Goal: Transaction & Acquisition: Purchase product/service

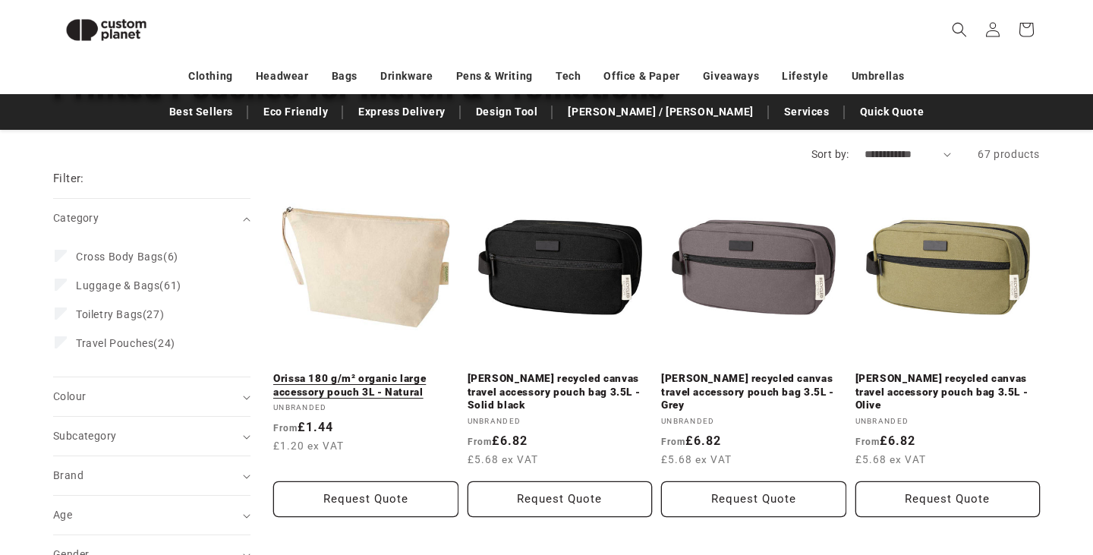
scroll to position [137, 0]
click at [394, 372] on link "Orissa 180 g/m² organic large accessory pouch 3L - Natural" at bounding box center [365, 385] width 185 height 27
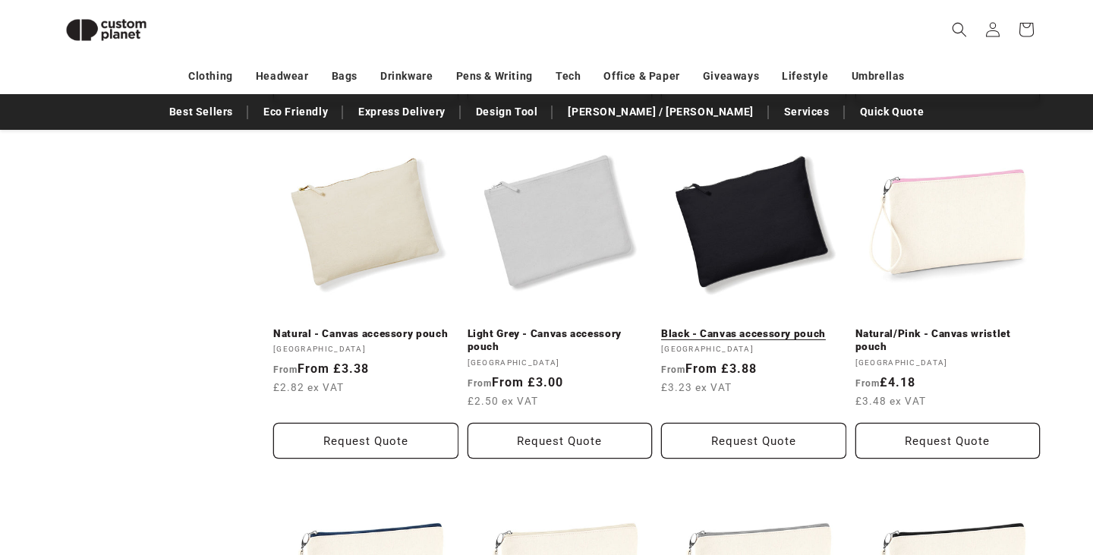
scroll to position [1266, 0]
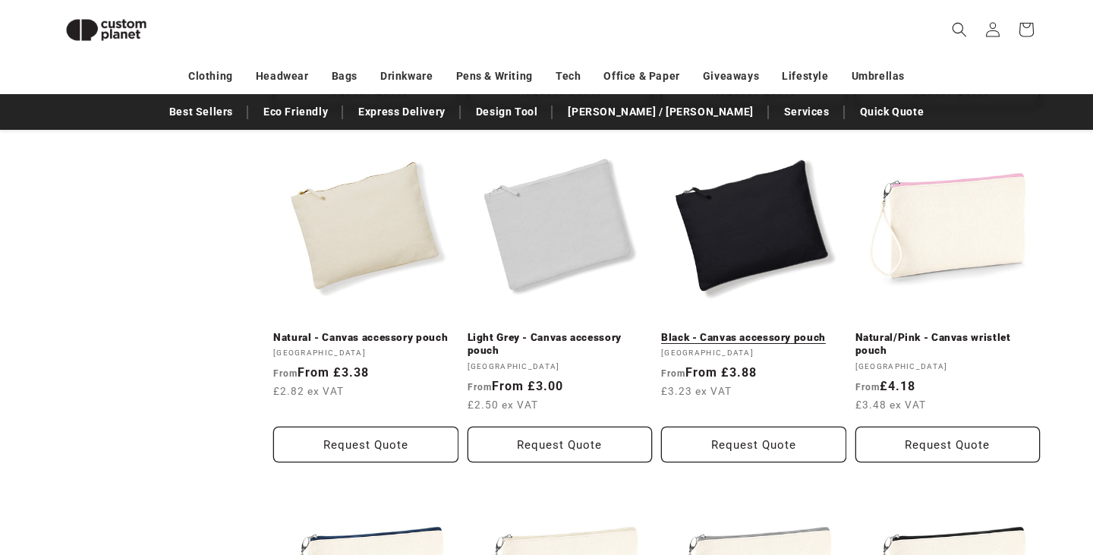
click at [767, 331] on link "Black - Canvas accessory pouch" at bounding box center [753, 338] width 185 height 14
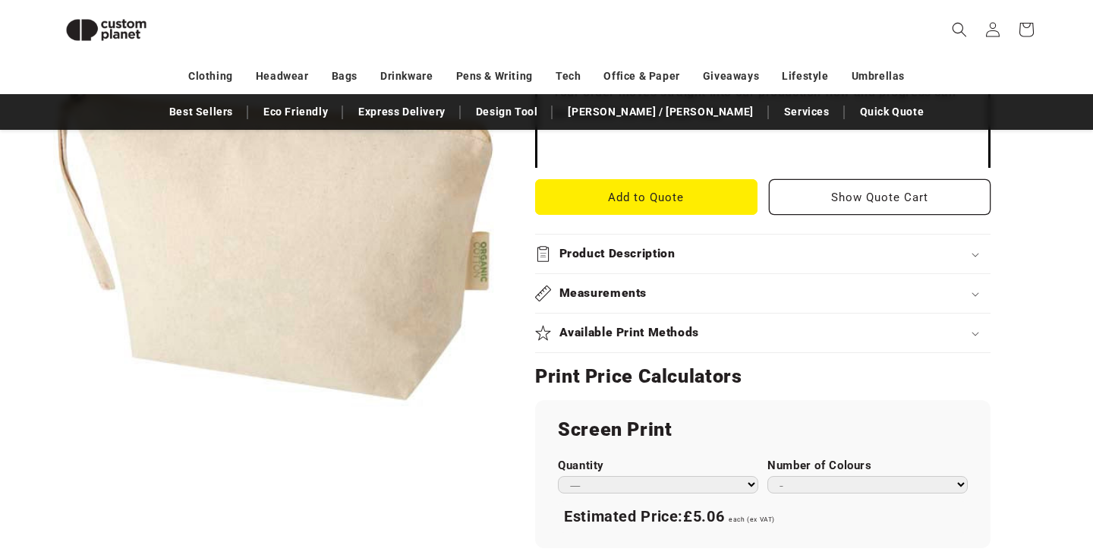
scroll to position [356, 0]
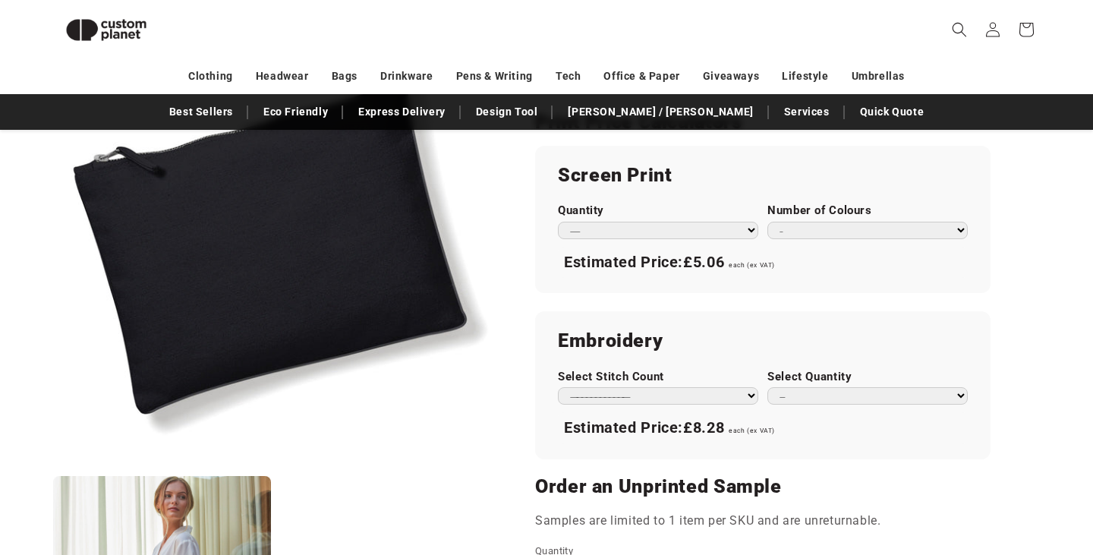
scroll to position [874, 0]
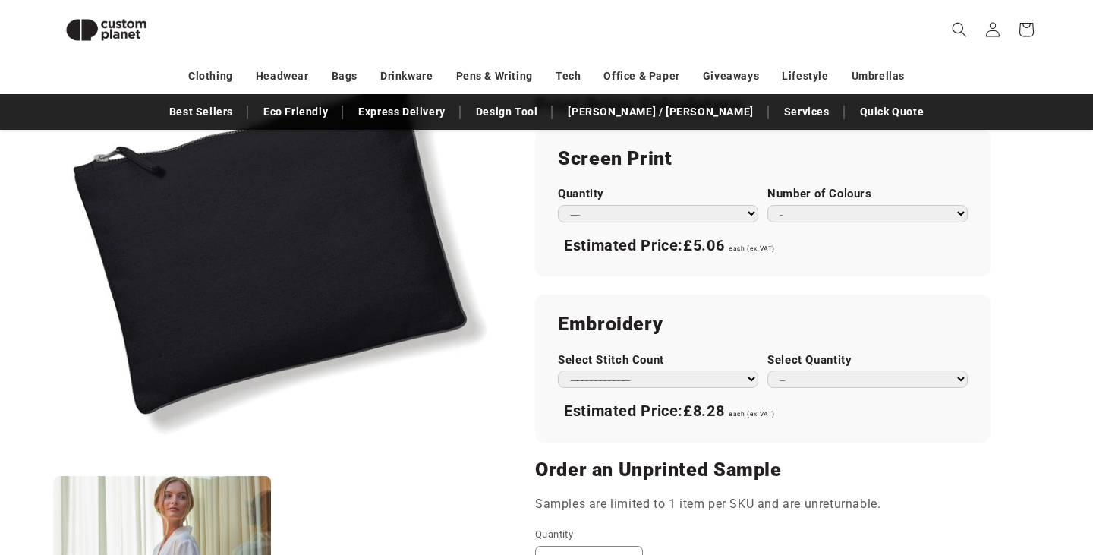
select select "**"
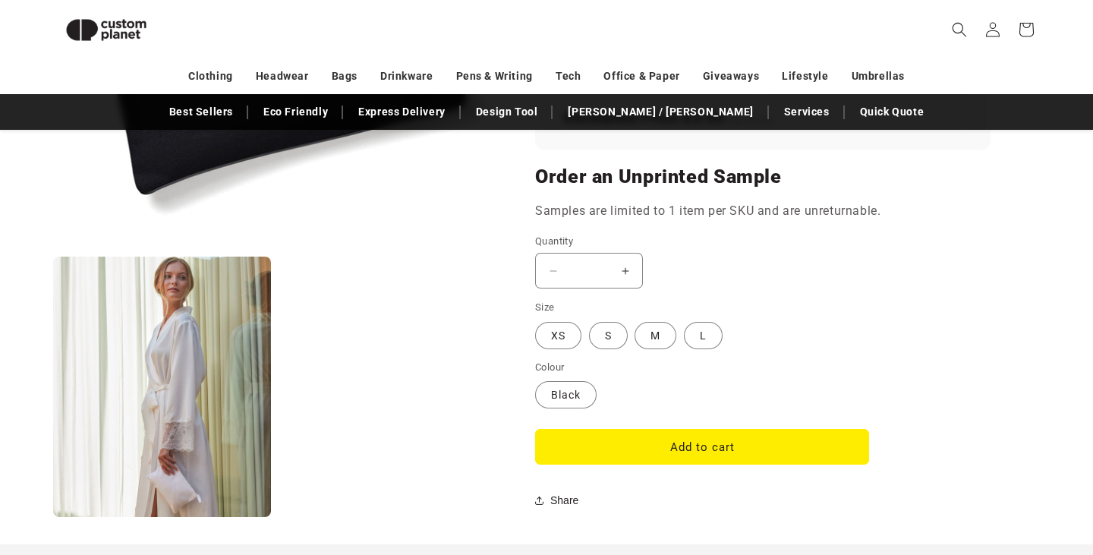
scroll to position [1200, 0]
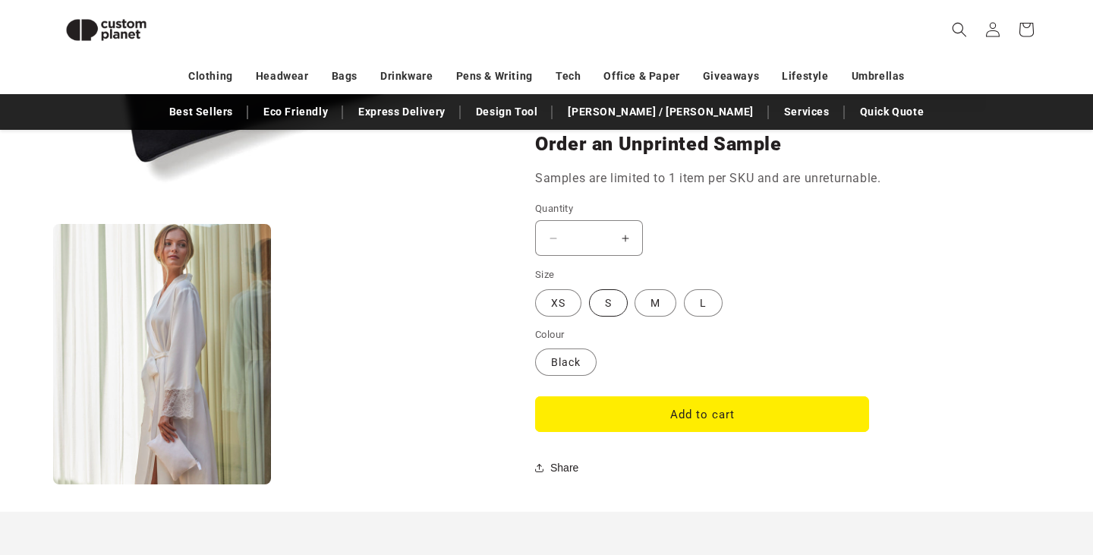
click at [604, 298] on label "S Variant sold out or unavailable" at bounding box center [608, 302] width 39 height 27
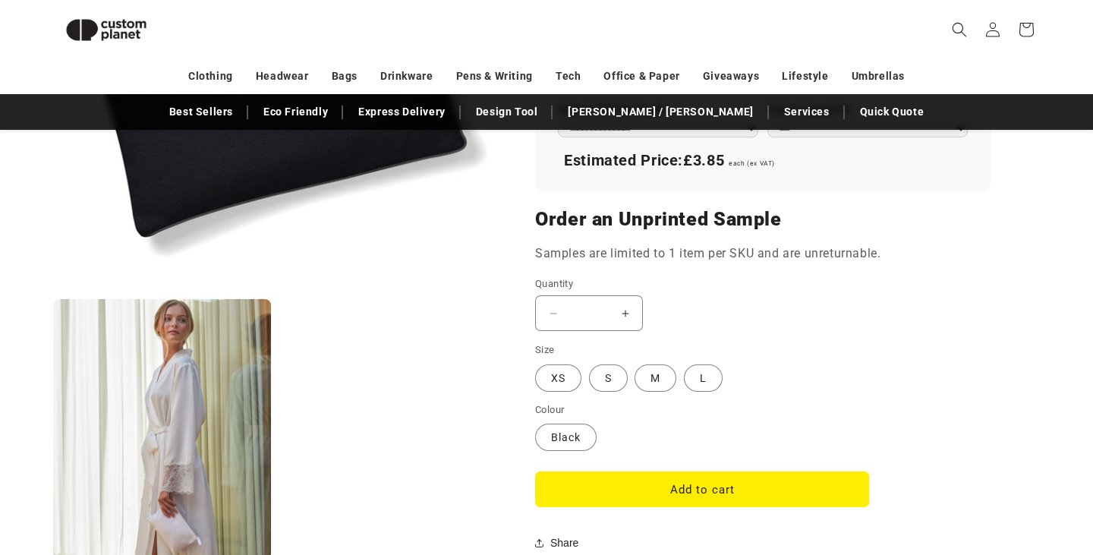
scroll to position [1173, 0]
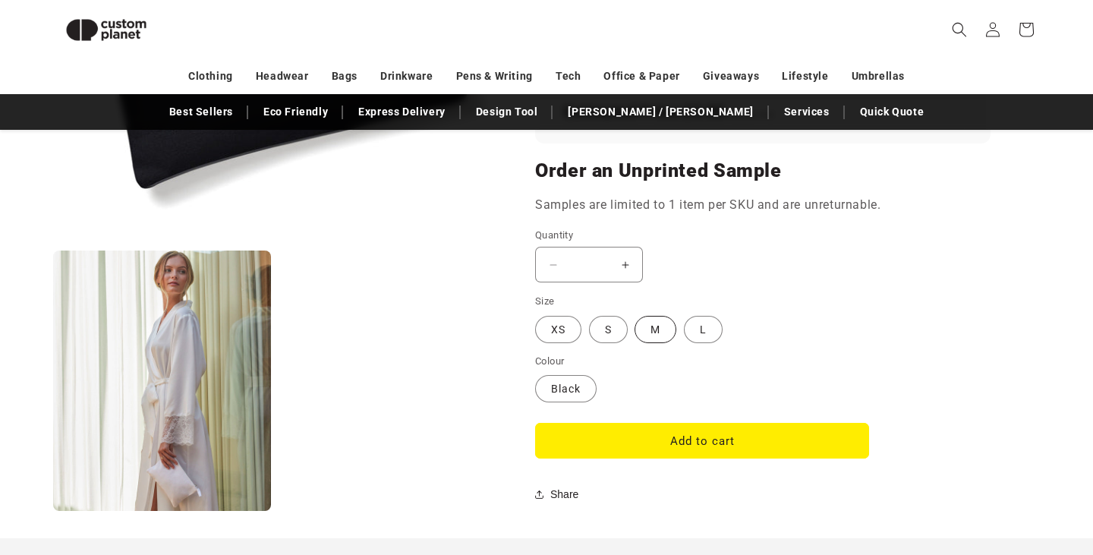
click at [647, 326] on label "M Variant sold out or unavailable" at bounding box center [656, 329] width 42 height 27
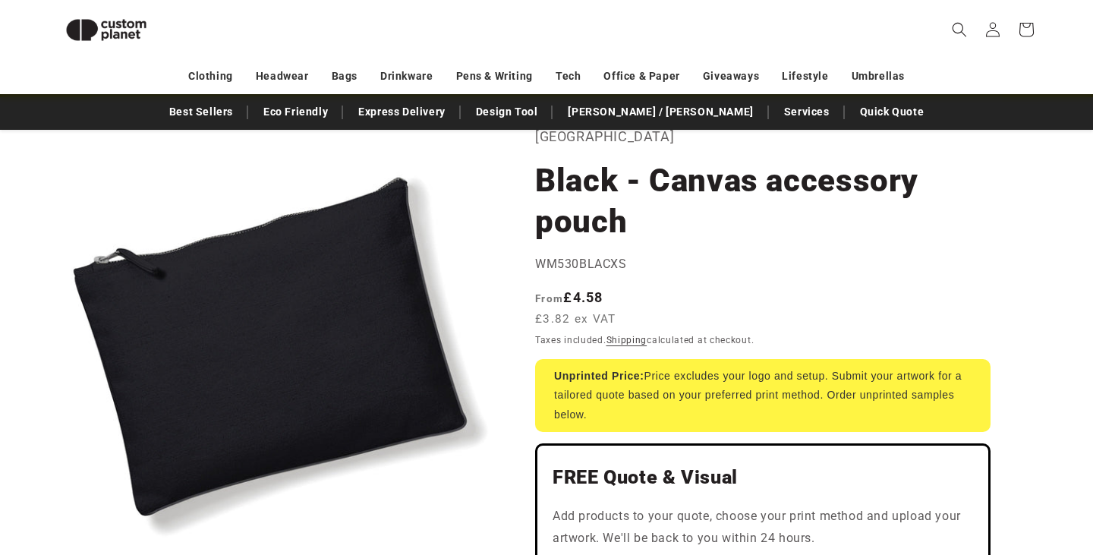
scroll to position [77, 0]
